Goal: Transaction & Acquisition: Download file/media

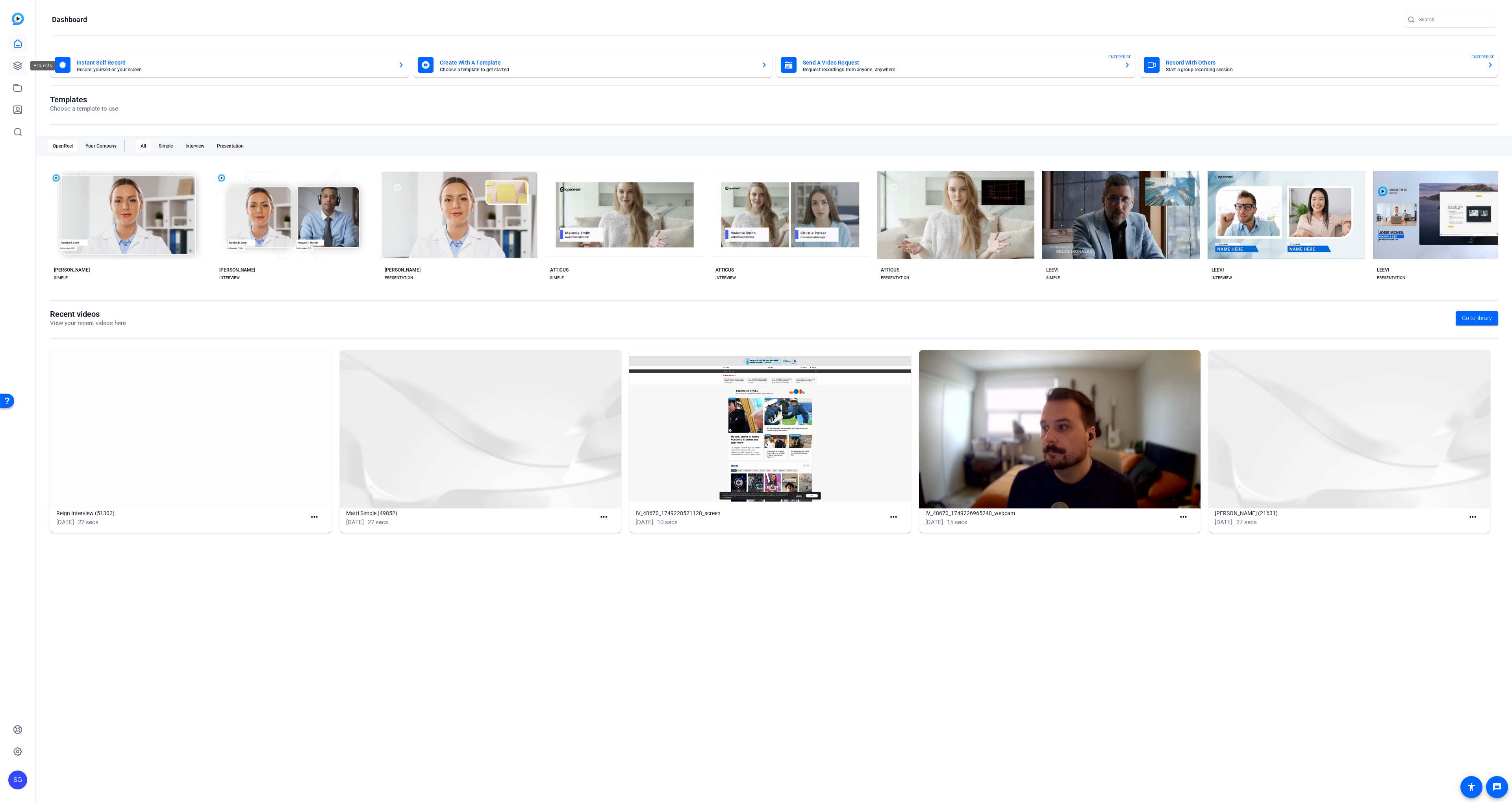
click at [13, 57] on link at bounding box center [18, 66] width 19 height 19
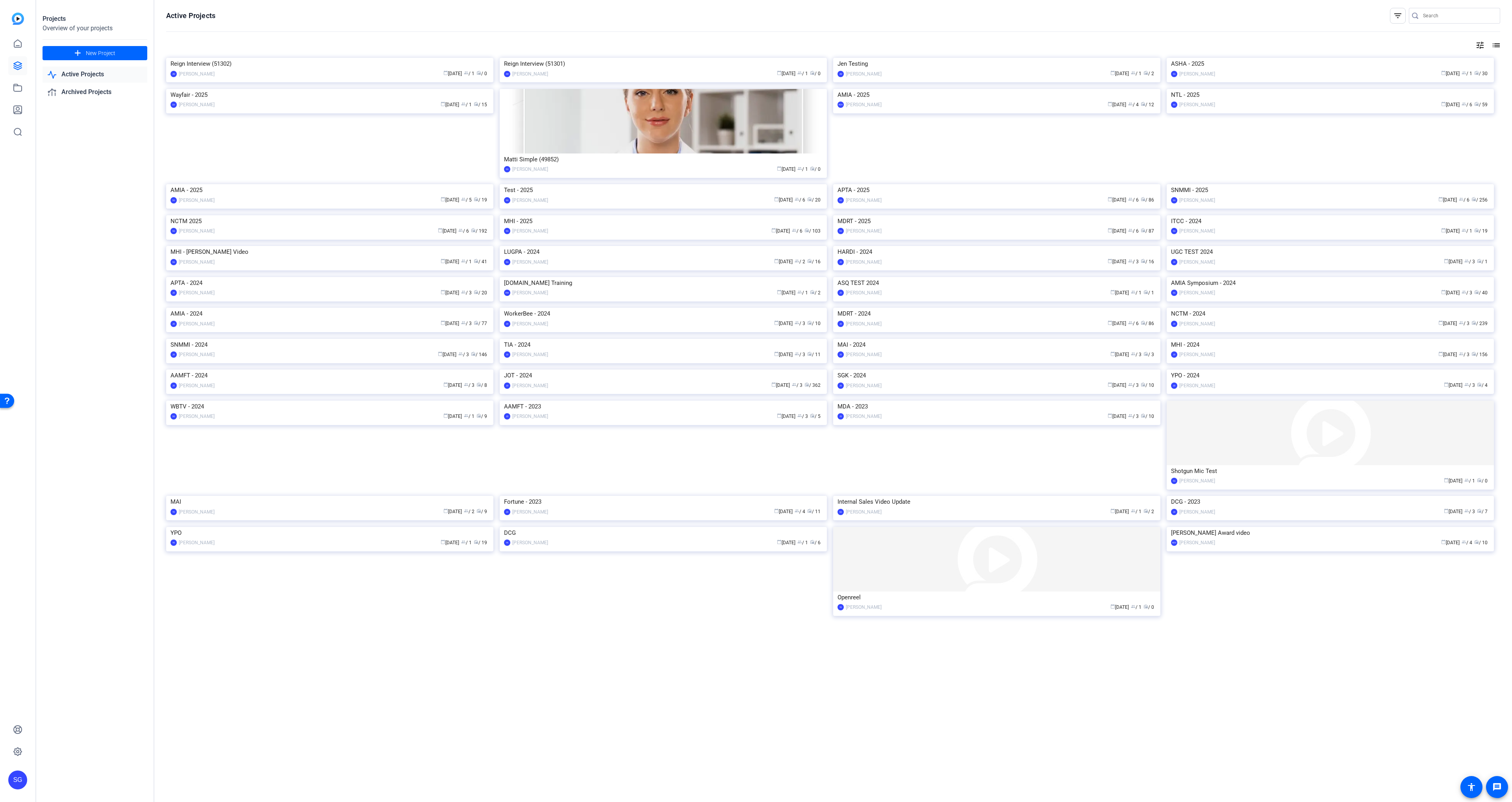
click at [594, 215] on img at bounding box center [663, 215] width 327 height 0
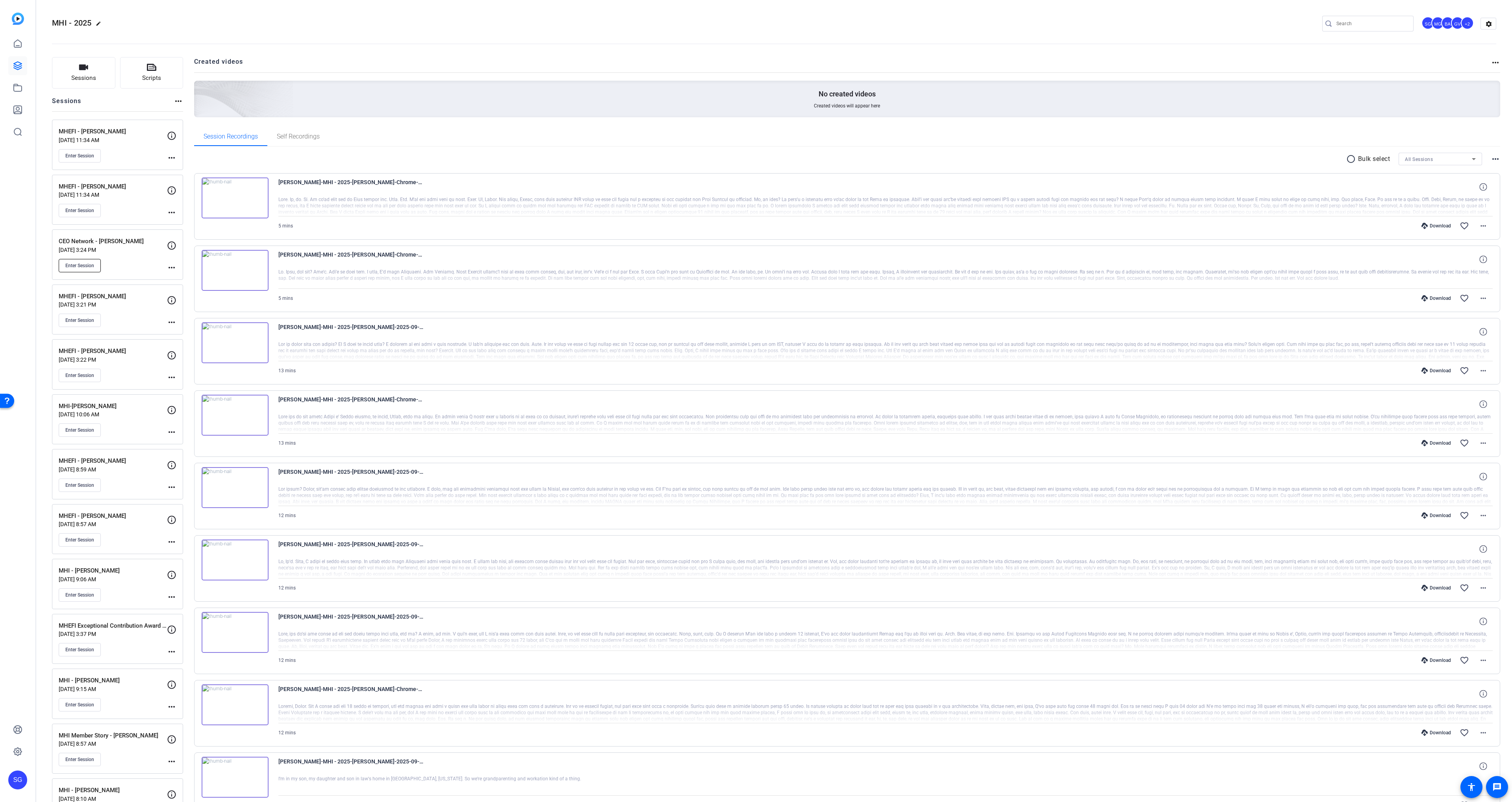
click at [73, 263] on span "Enter Session" at bounding box center [79, 266] width 29 height 6
click at [123, 251] on p "Sep 10, 2025 @ 3:24 PM" at bounding box center [113, 250] width 108 height 6
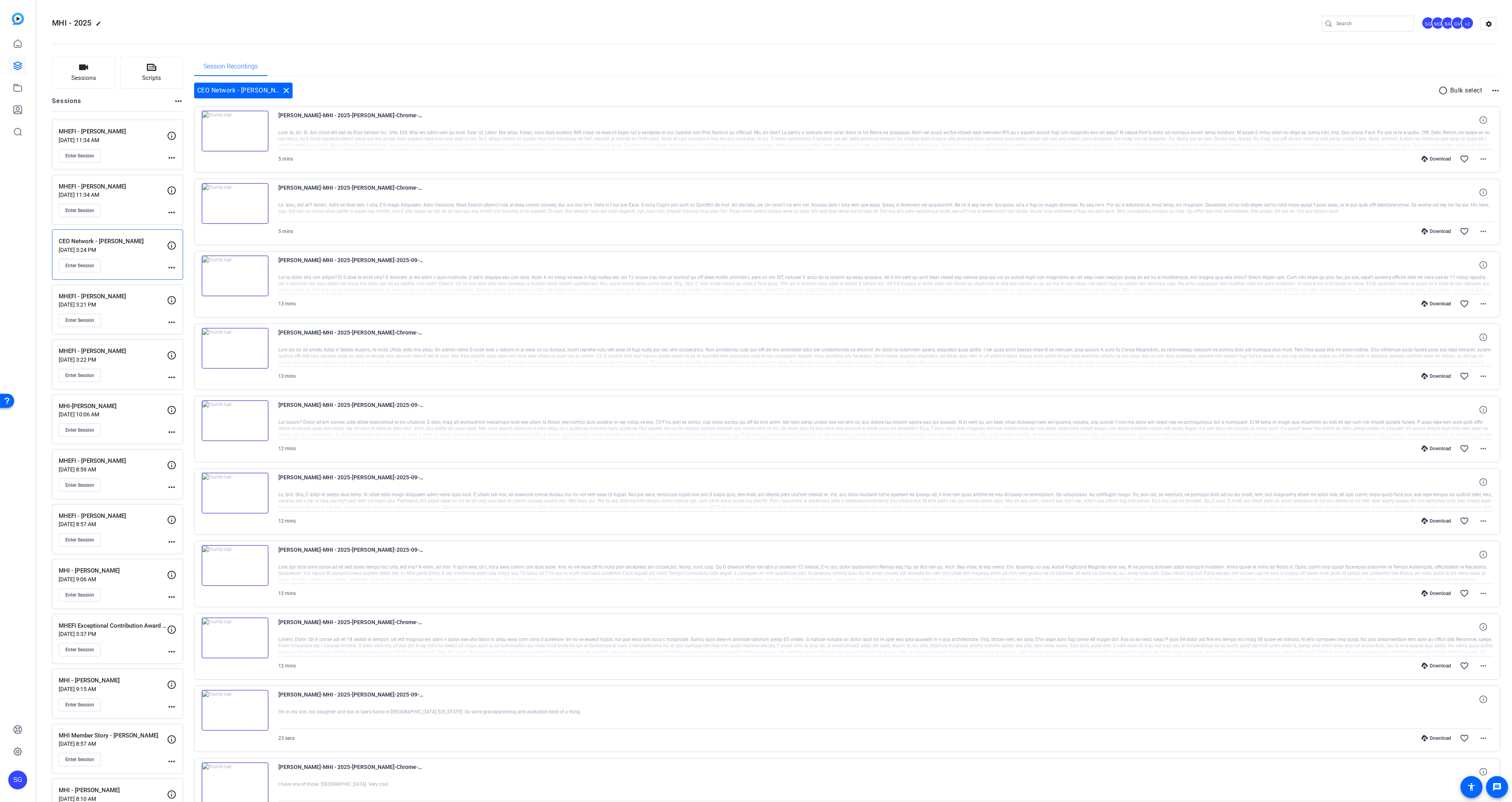
click at [1457, 86] on p "Bulk select" at bounding box center [1466, 90] width 33 height 9
click at [1445, 87] on mat-icon "radio_button_unchecked" at bounding box center [1444, 90] width 12 height 9
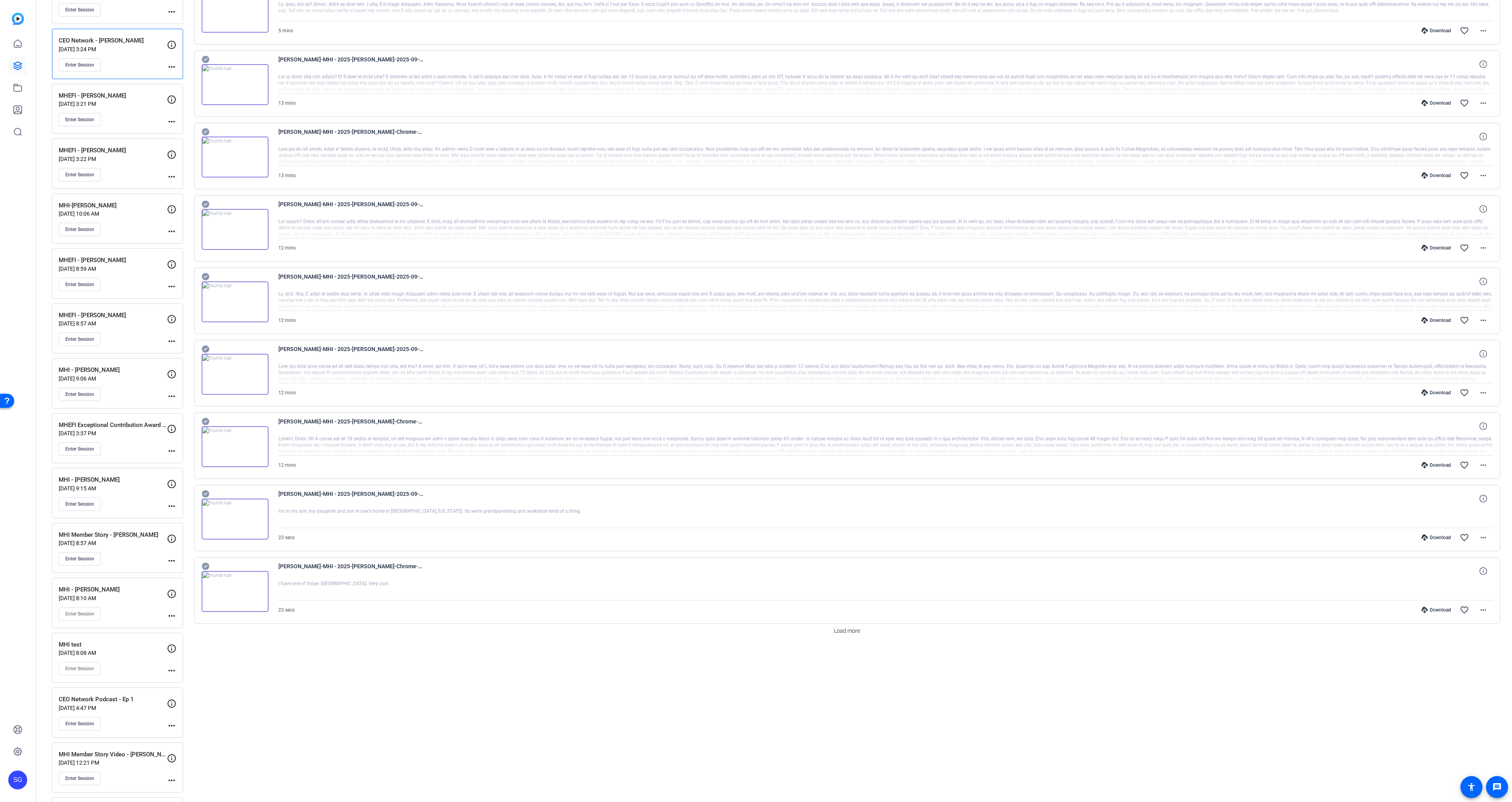
scroll to position [202, 0]
drag, startPoint x: 205, startPoint y: 417, endPoint x: 197, endPoint y: 358, distance: 59.5
click at [205, 417] on icon at bounding box center [205, 420] width 8 height 9
drag, startPoint x: 205, startPoint y: 348, endPoint x: 205, endPoint y: 333, distance: 15.0
click at [204, 348] on icon at bounding box center [205, 348] width 8 height 9
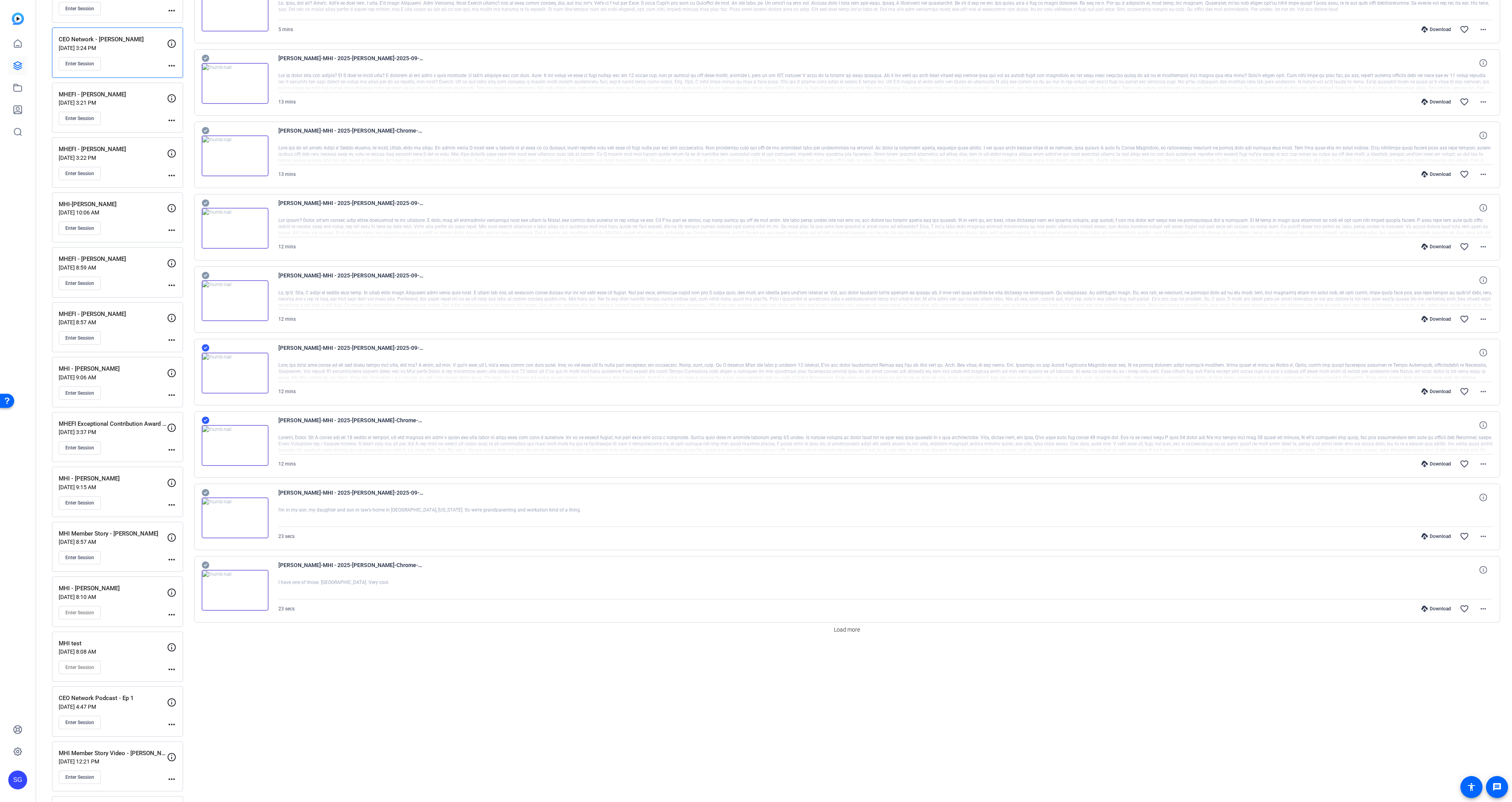
click at [205, 279] on icon at bounding box center [205, 275] width 8 height 9
click at [203, 203] on icon at bounding box center [205, 203] width 8 height 8
click at [206, 131] on icon at bounding box center [205, 131] width 8 height 8
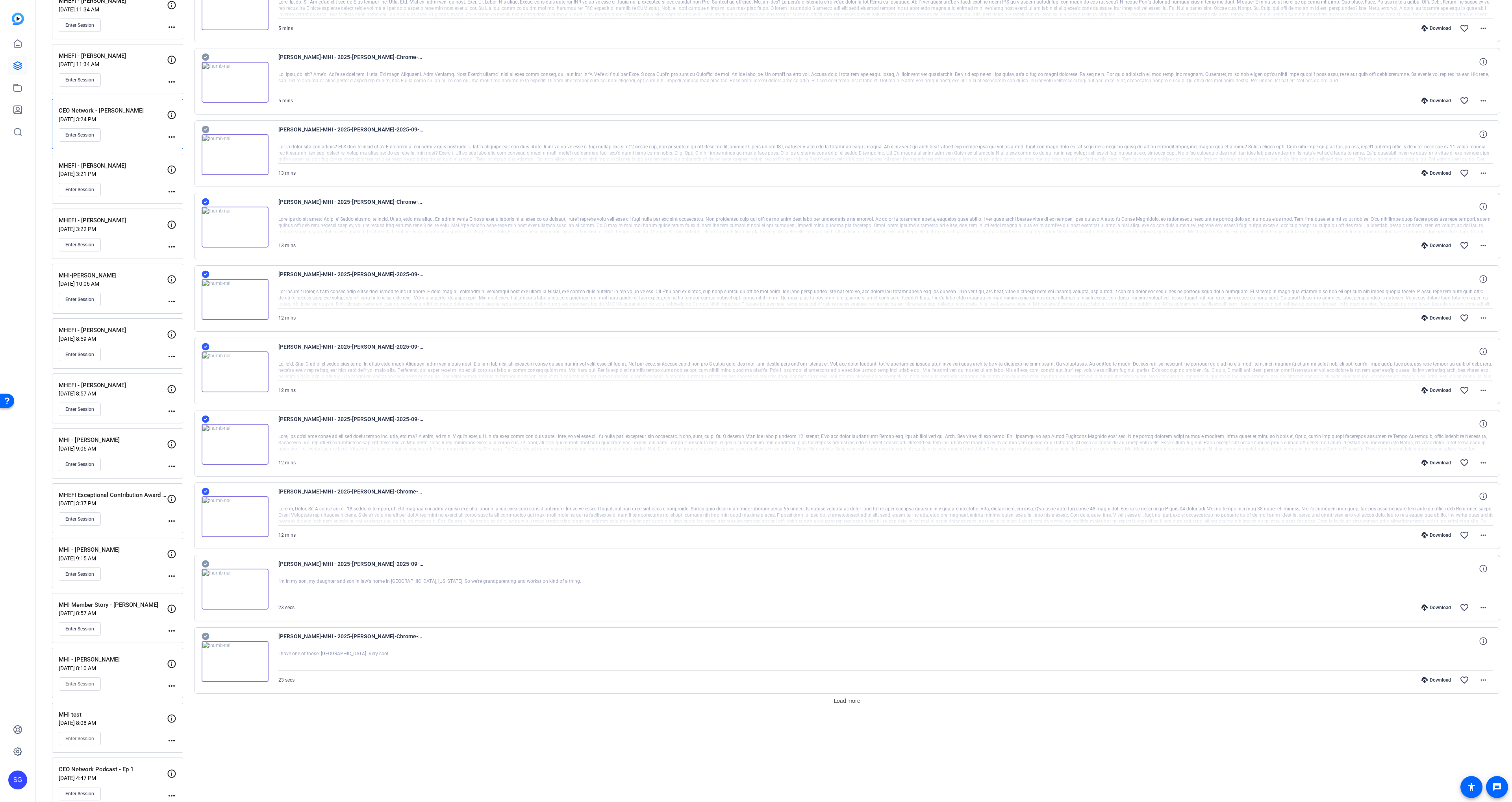
scroll to position [110, 0]
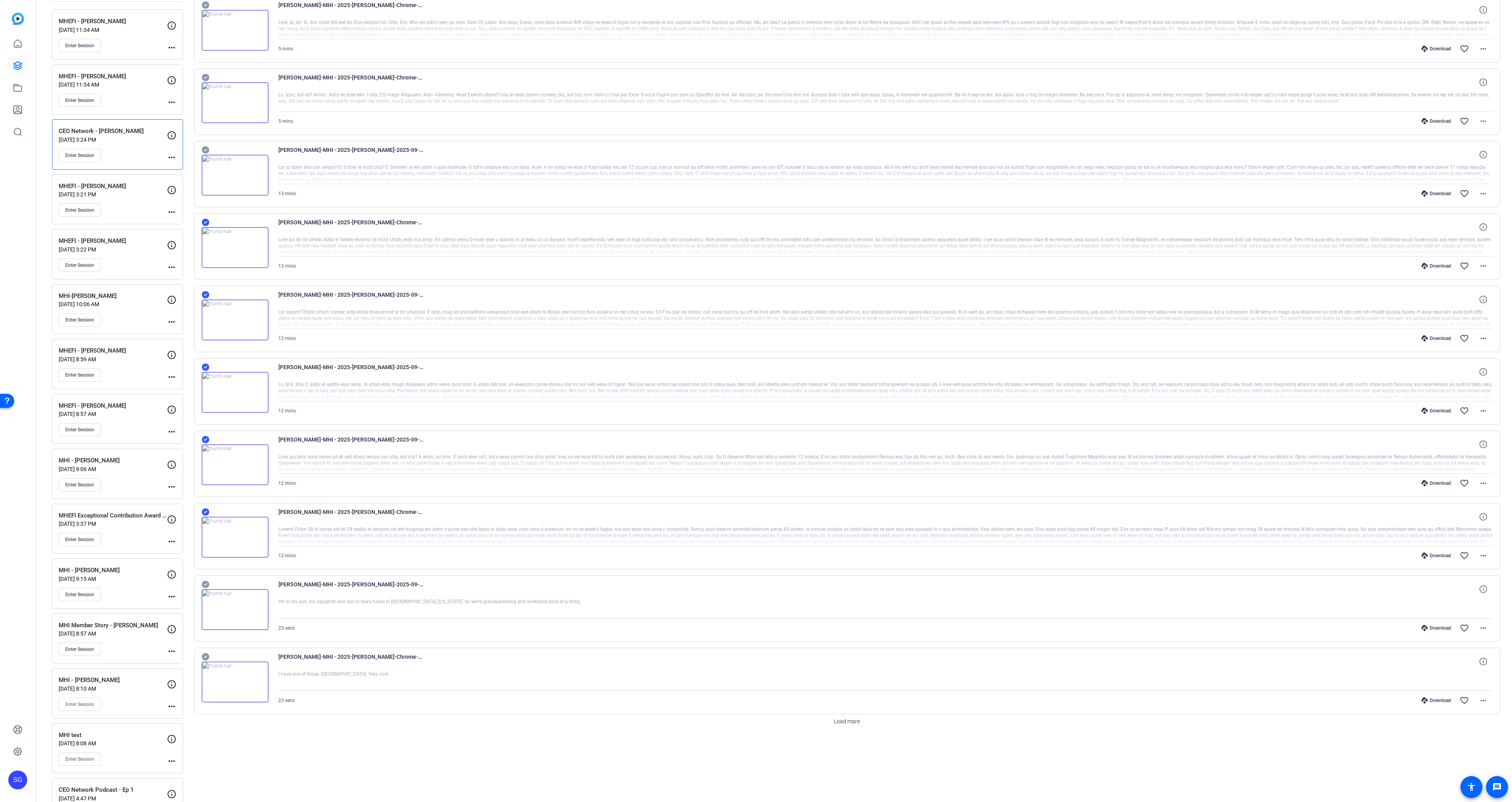
click at [205, 146] on icon at bounding box center [205, 150] width 8 height 9
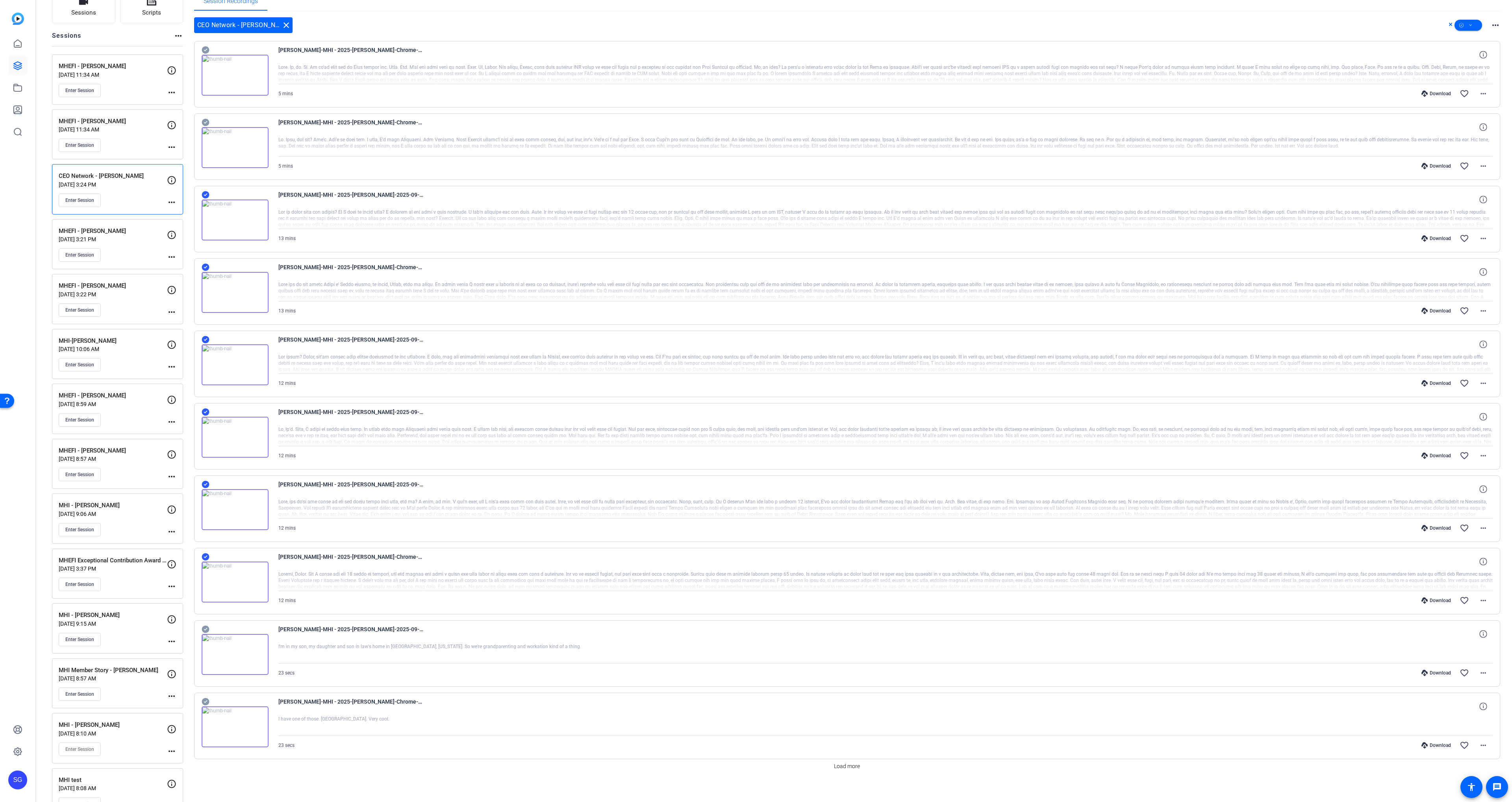
click at [205, 127] on img at bounding box center [235, 147] width 67 height 41
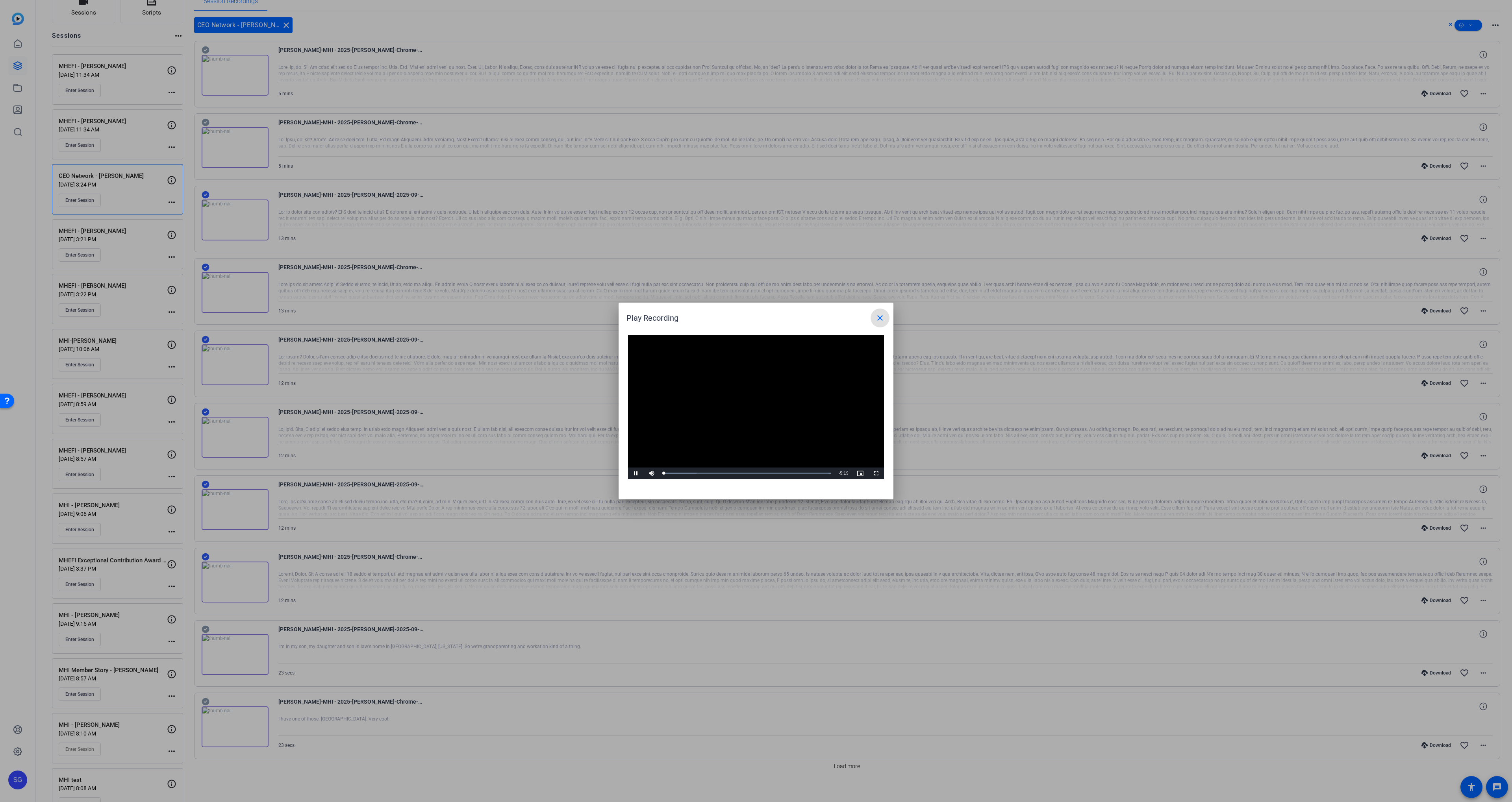
click at [885, 312] on span at bounding box center [880, 318] width 19 height 19
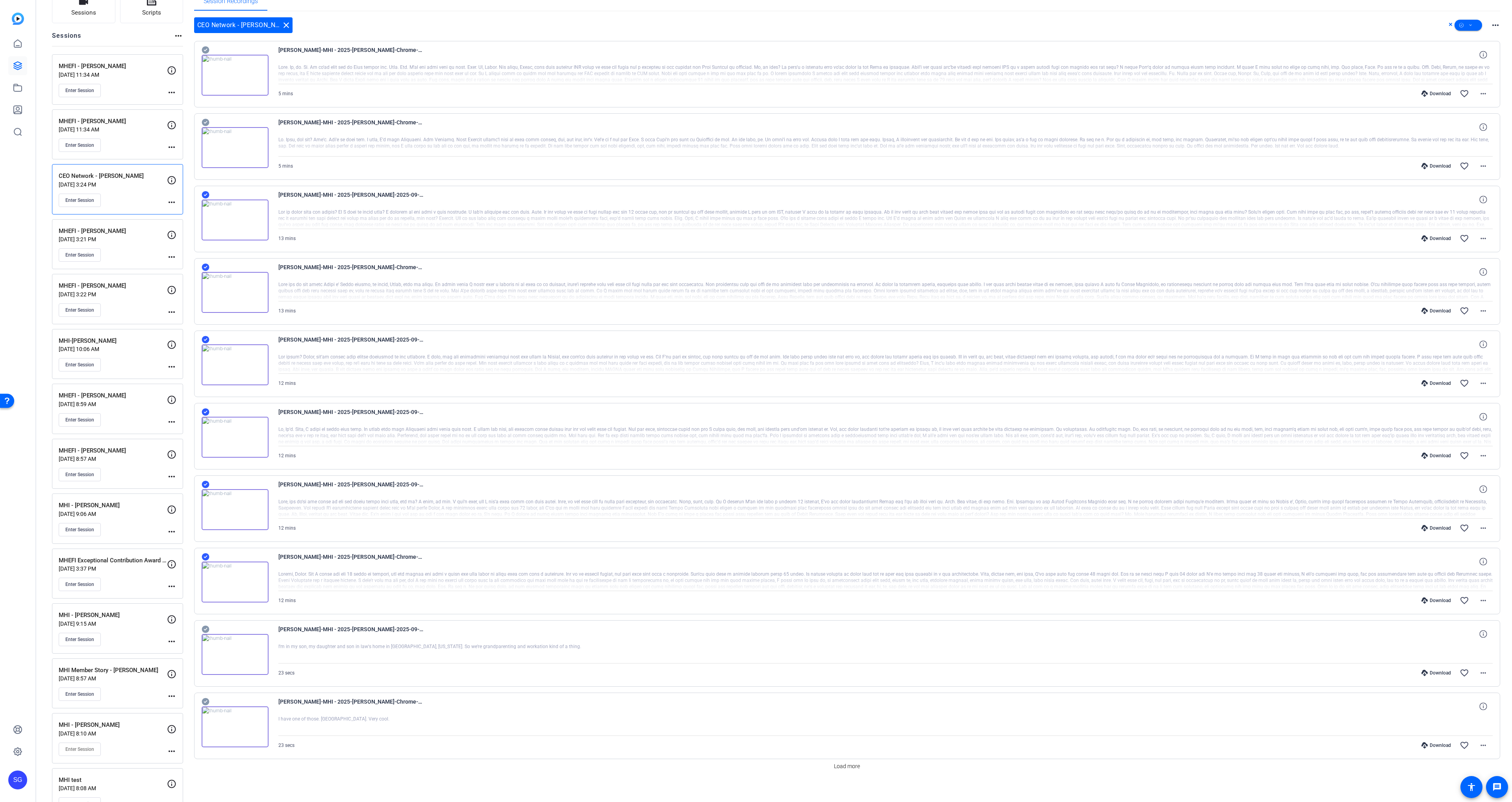
click at [203, 123] on icon at bounding box center [205, 122] width 8 height 9
click at [205, 52] on icon at bounding box center [205, 50] width 8 height 8
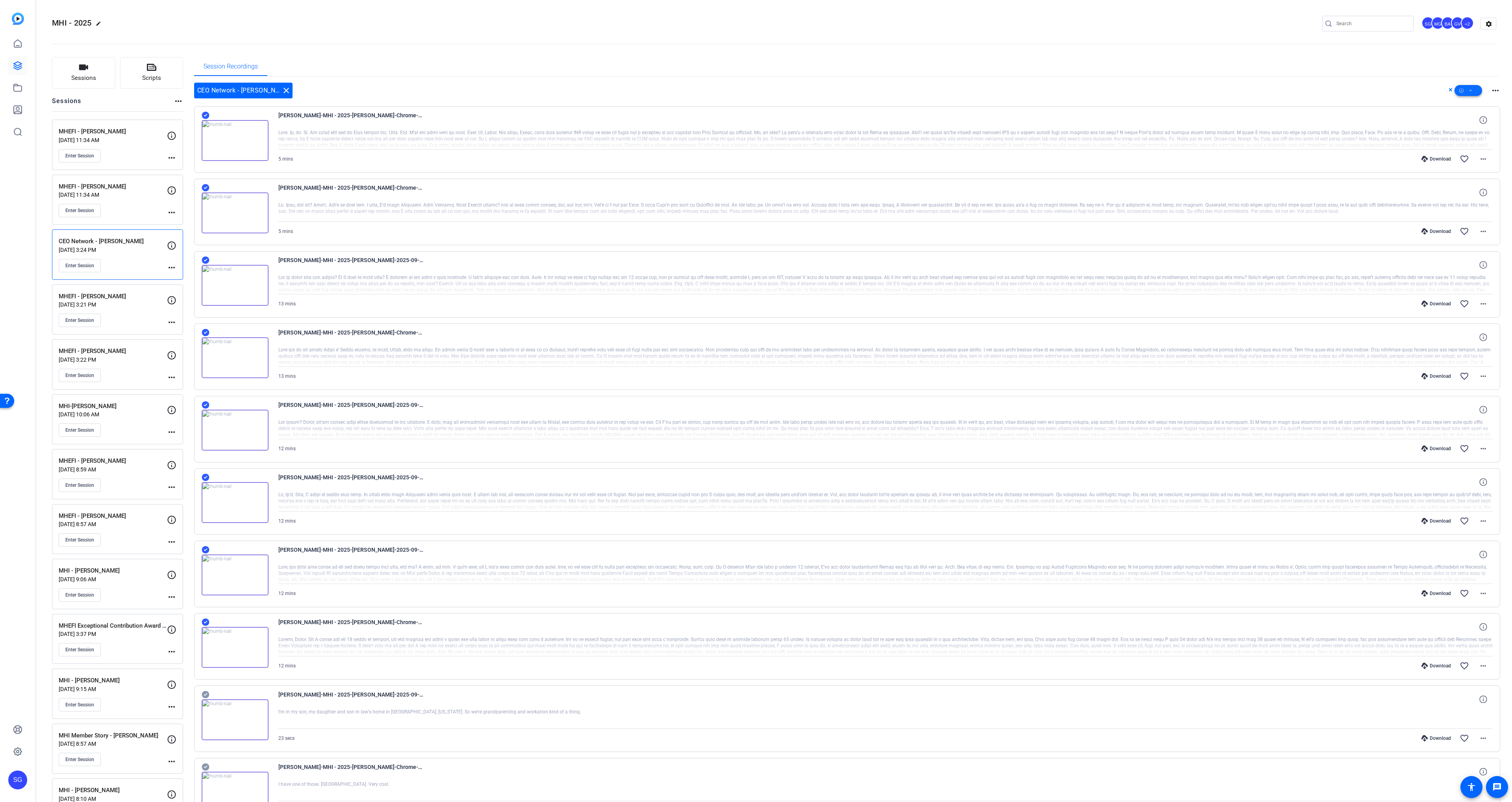
click at [1458, 82] on span at bounding box center [1468, 91] width 28 height 19
click at [1481, 135] on span "Download MP4" at bounding box center [1481, 132] width 42 height 9
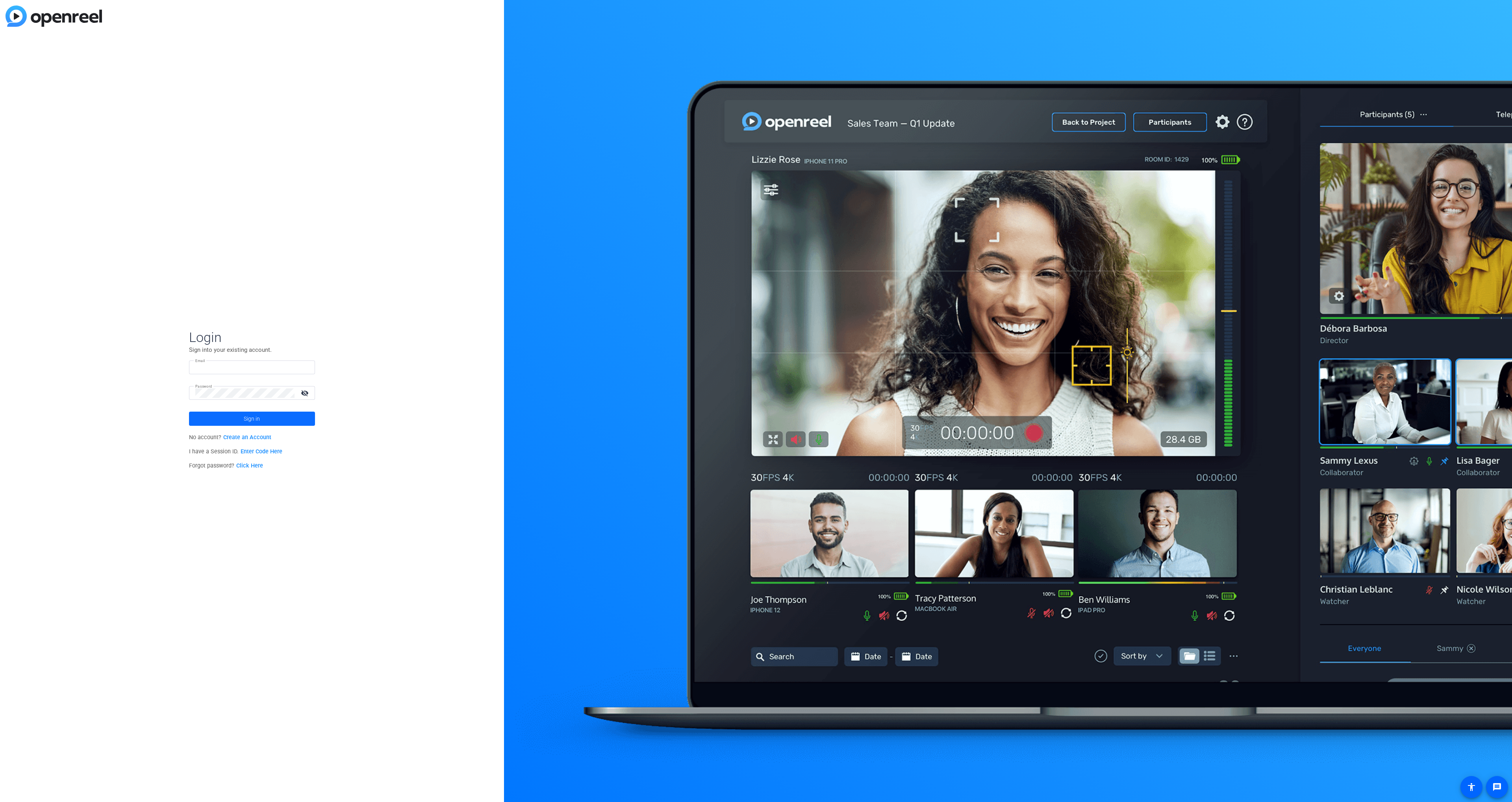
type input "[PERSON_NAME][EMAIL_ADDRESS][PERSON_NAME][DOMAIN_NAME]"
click at [237, 422] on span at bounding box center [252, 419] width 126 height 19
click at [240, 422] on span "[DOMAIN_NAME]" at bounding box center [253, 420] width 98 height 7
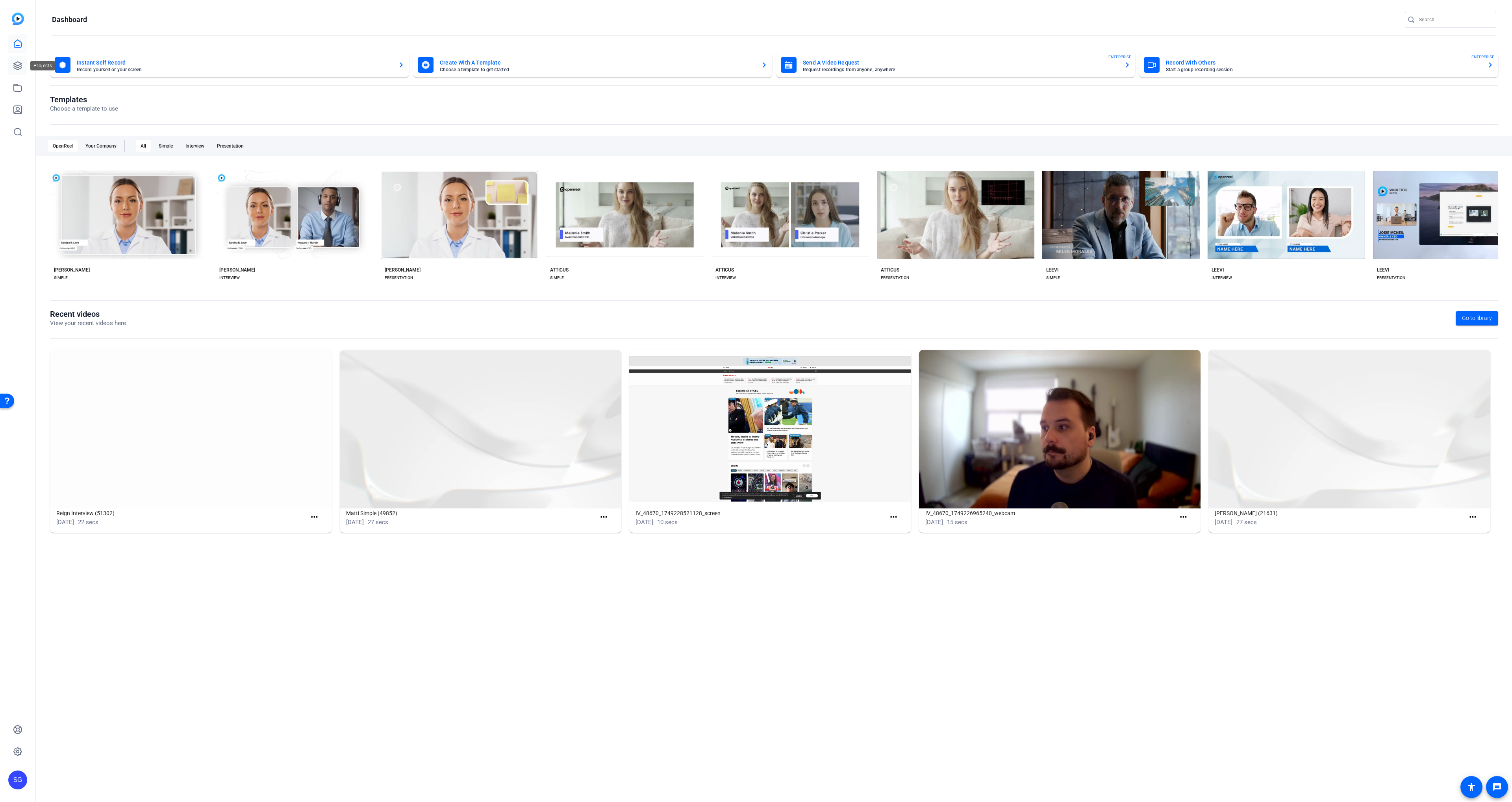
drag, startPoint x: 16, startPoint y: 62, endPoint x: 19, endPoint y: 68, distance: 6.7
click at [16, 62] on icon at bounding box center [18, 66] width 8 height 8
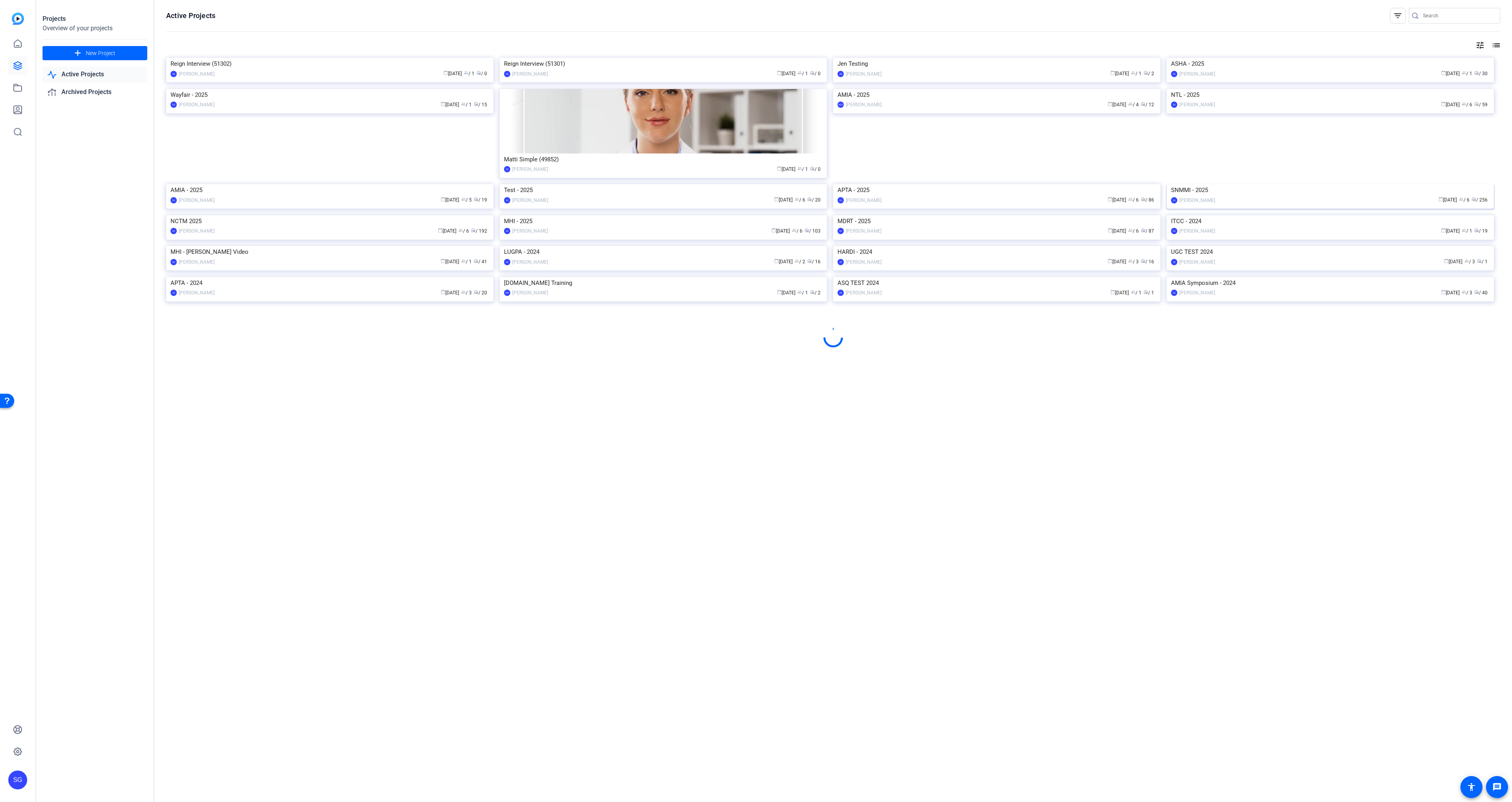
click at [1245, 184] on img at bounding box center [1330, 184] width 327 height 0
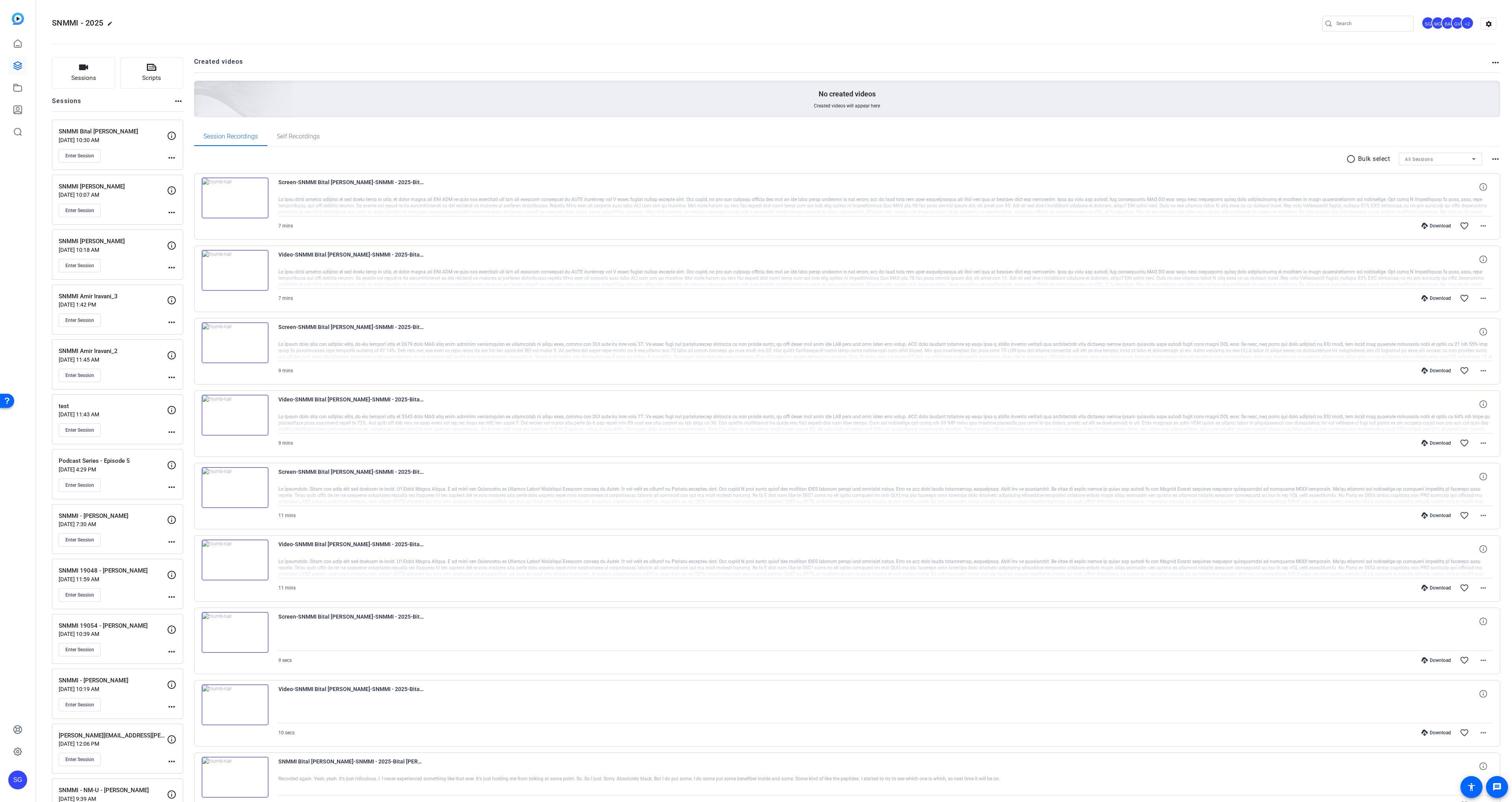
click at [131, 138] on p "[DATE] 10:30 AM" at bounding box center [113, 140] width 108 height 6
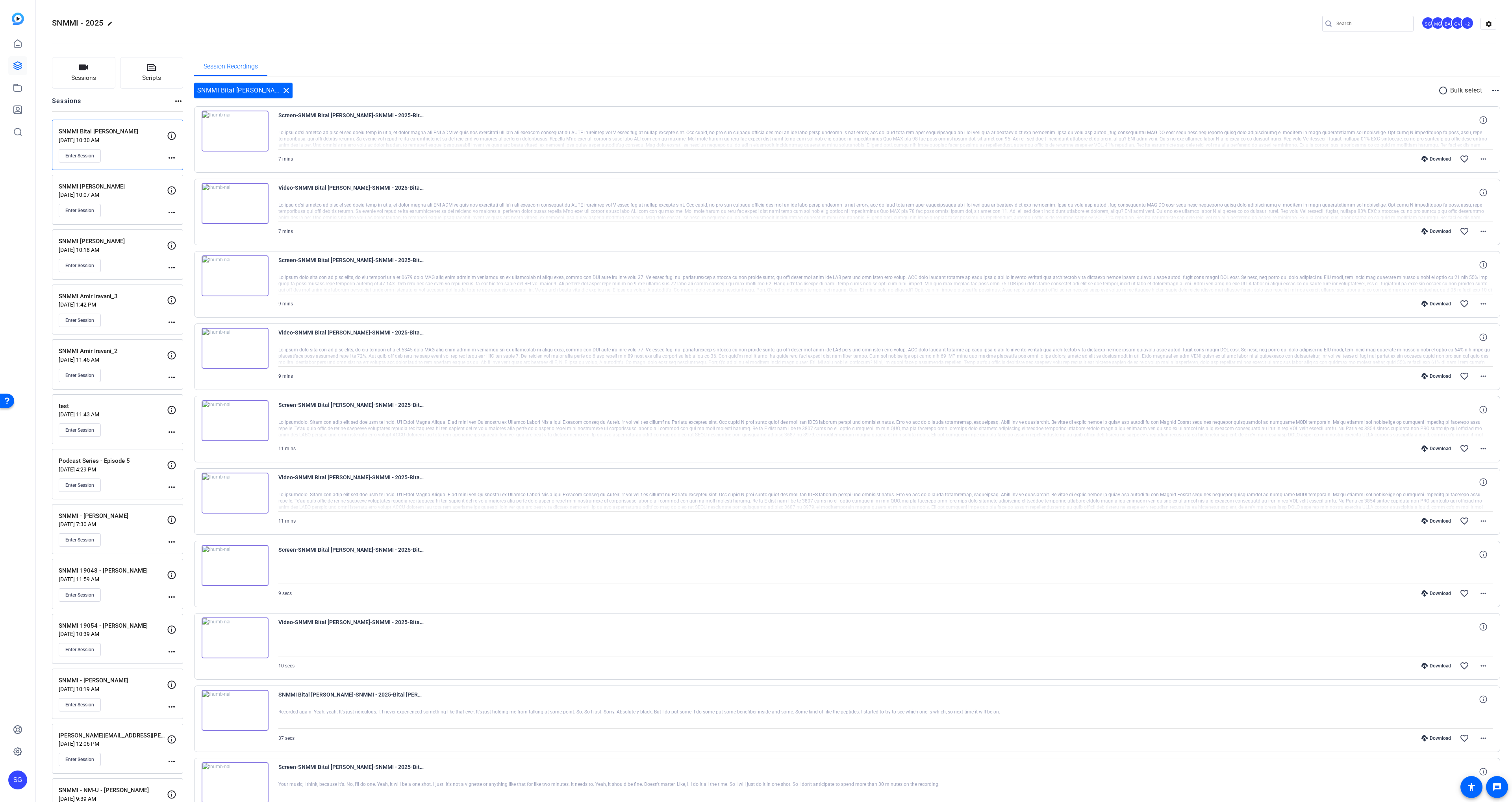
drag, startPoint x: 1444, startPoint y: 86, endPoint x: 1429, endPoint y: 89, distance: 15.3
click at [1444, 86] on mat-icon "radio_button_unchecked" at bounding box center [1444, 90] width 12 height 9
drag, startPoint x: 208, startPoint y: 476, endPoint x: 208, endPoint y: 470, distance: 6.0
click at [208, 474] on icon at bounding box center [205, 477] width 8 height 9
click at [203, 398] on div "Screen-SNMMI Bital [PERSON_NAME]-SNMMI - 2025-Bital [PERSON_NAME]- MD FACNM-Chr…" at bounding box center [847, 429] width 1306 height 66
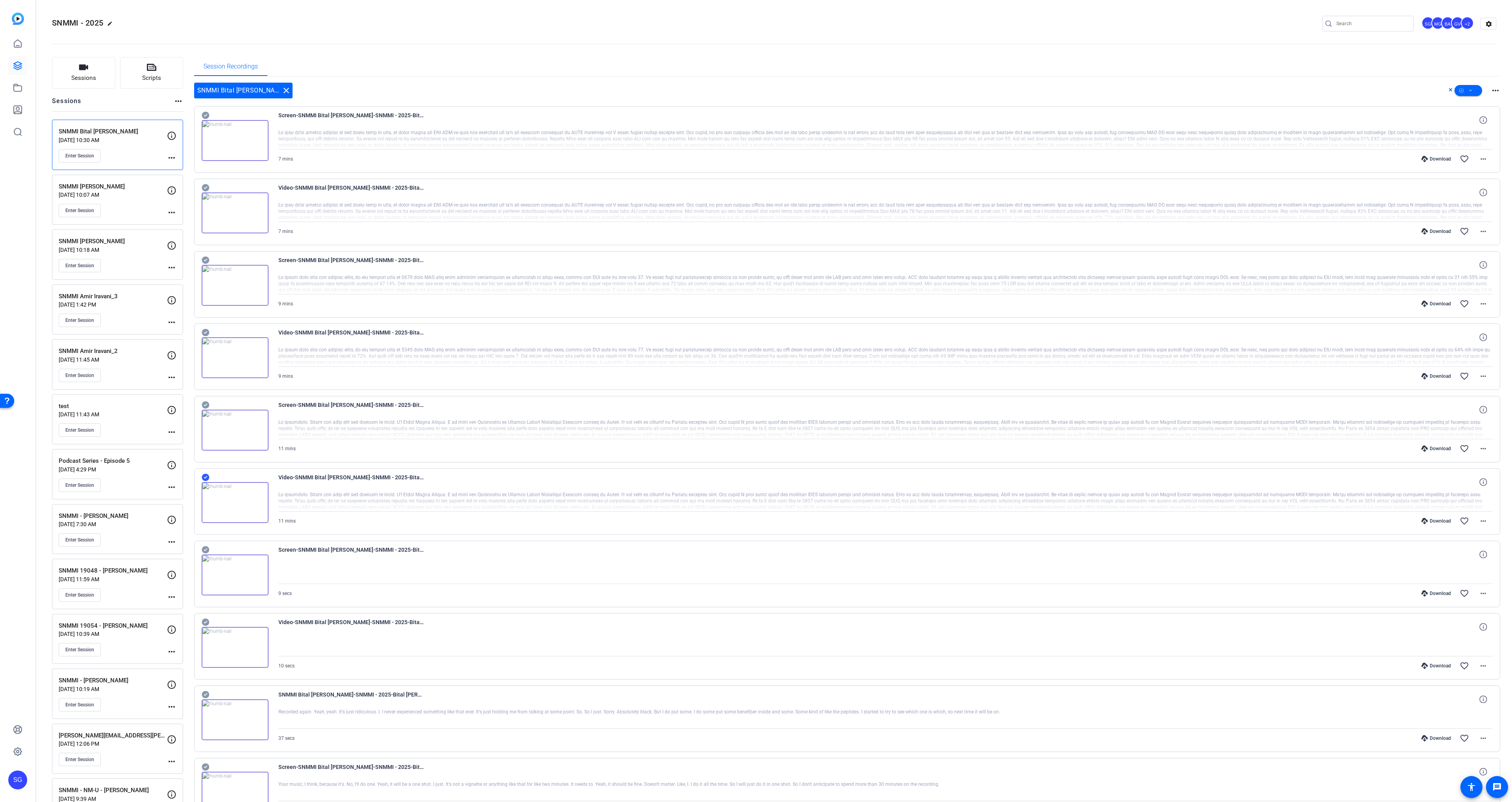
click at [203, 332] on icon at bounding box center [205, 333] width 8 height 8
drag, startPoint x: 205, startPoint y: 404, endPoint x: 207, endPoint y: 382, distance: 22.1
click at [205, 404] on icon at bounding box center [205, 405] width 8 height 8
click at [205, 256] on icon at bounding box center [205, 260] width 8 height 9
drag, startPoint x: 203, startPoint y: 185, endPoint x: 203, endPoint y: 150, distance: 35.0
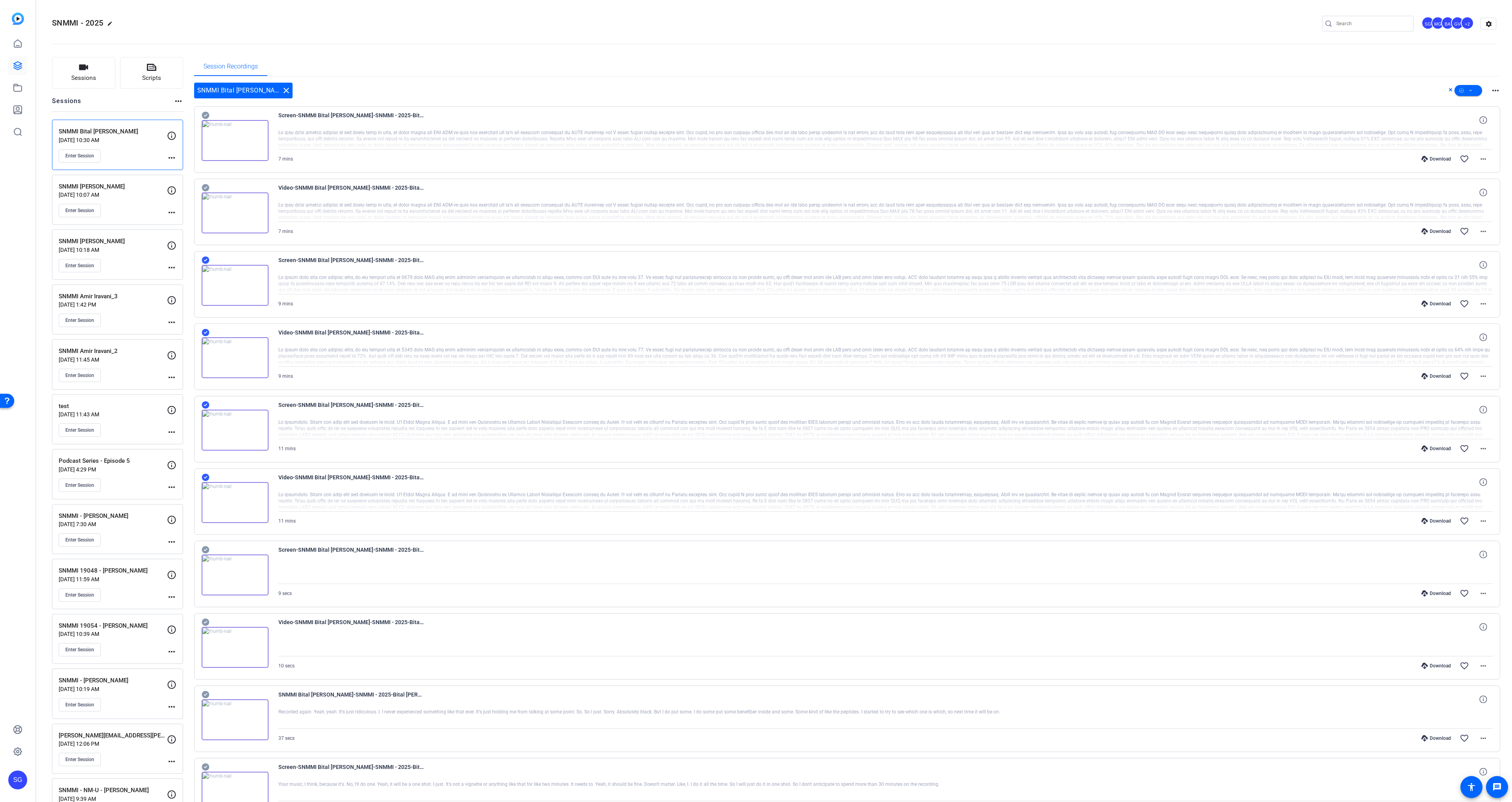
click at [203, 185] on icon at bounding box center [205, 188] width 8 height 8
click at [204, 114] on icon at bounding box center [205, 116] width 8 height 8
click at [1471, 95] on icon at bounding box center [1471, 91] width 4 height 10
click at [1483, 132] on span "Download MP4" at bounding box center [1481, 132] width 42 height 9
